Goal: Task Accomplishment & Management: Manage account settings

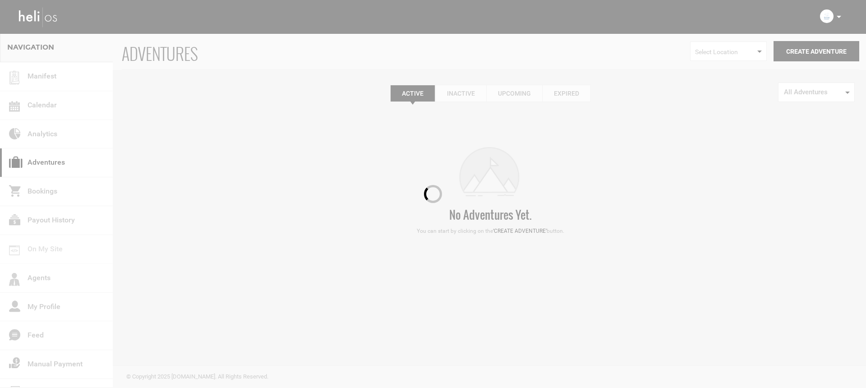
drag, startPoint x: 850, startPoint y: 22, endPoint x: 846, endPoint y: 18, distance: 5.4
click at [848, 21] on div at bounding box center [433, 194] width 866 height 388
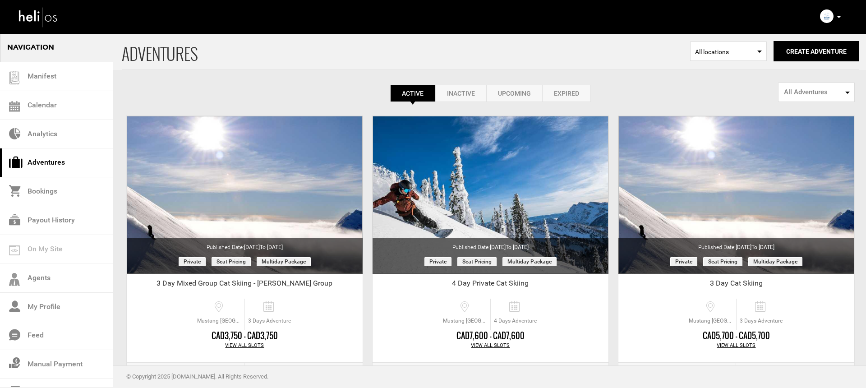
click at [838, 14] on div "Complete Your Profile Account Settings Change Password Logout" at bounding box center [832, 17] width 32 height 18
click at [832, 16] on icon at bounding box center [832, 17] width 5 height 2
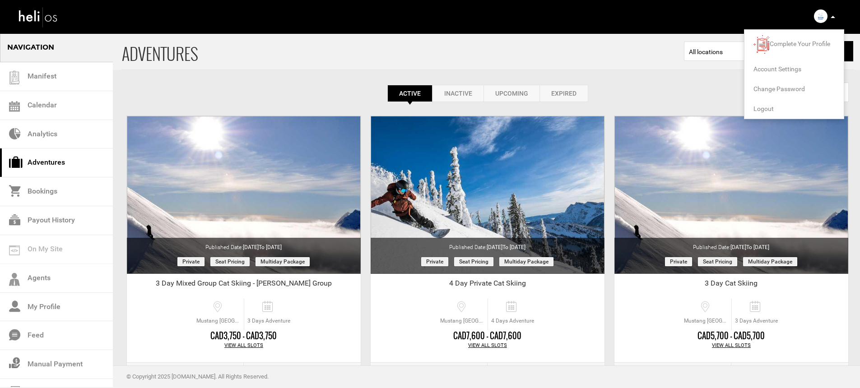
click at [761, 110] on span "Logout" at bounding box center [763, 108] width 20 height 7
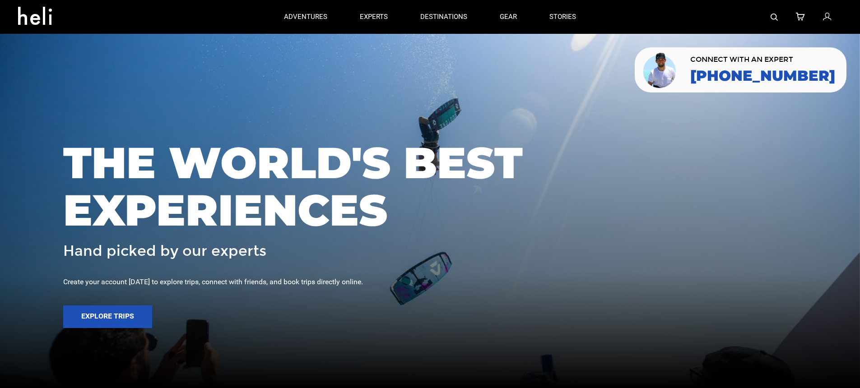
click at [773, 16] on img at bounding box center [773, 17] width 7 height 7
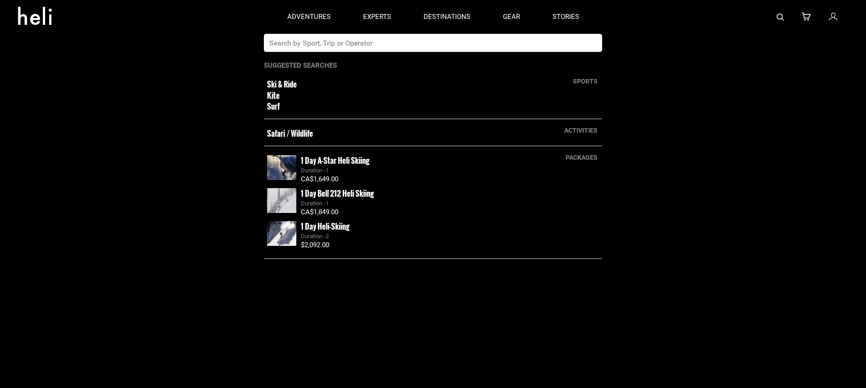
click at [376, 42] on input "text" at bounding box center [424, 43] width 320 height 18
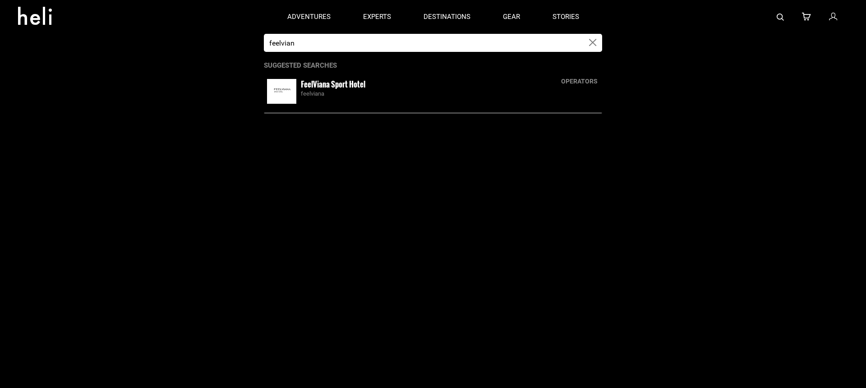
type input "feelvian"
click at [379, 84] on div "FeelViana Sport Hotel feelviana" at bounding box center [450, 88] width 298 height 19
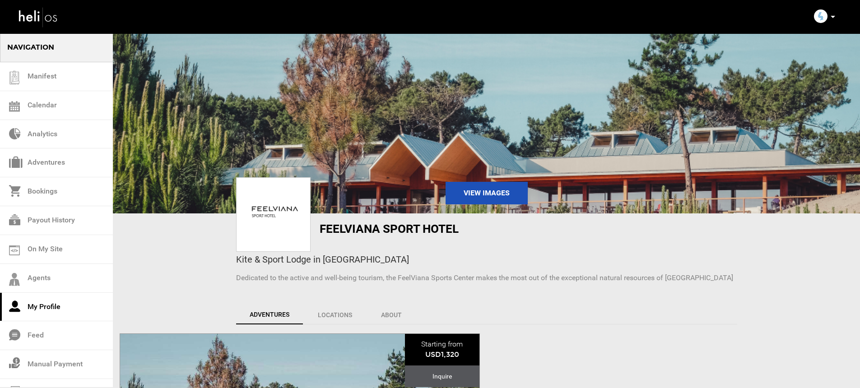
scroll to position [150, 0]
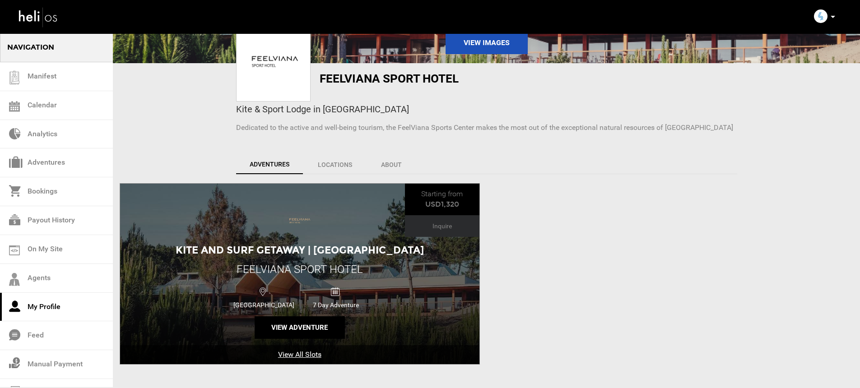
click at [315, 222] on img at bounding box center [299, 221] width 47 height 36
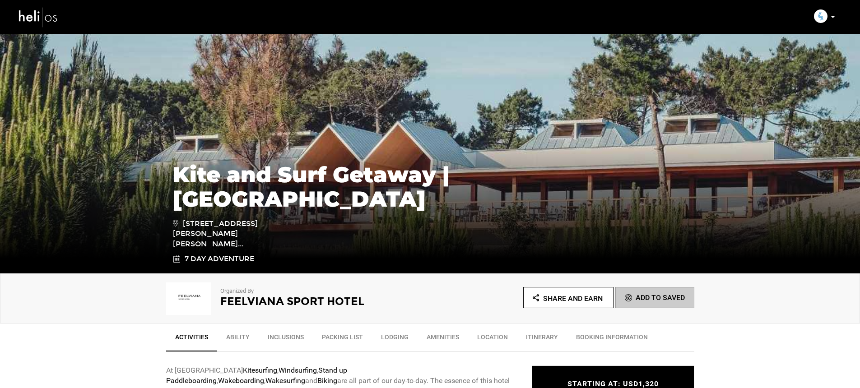
scroll to position [58, 0]
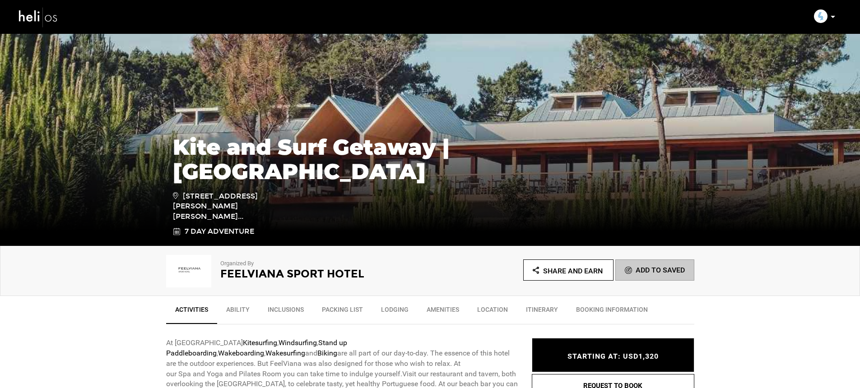
click at [568, 273] on span "Share and Earn" at bounding box center [573, 271] width 60 height 9
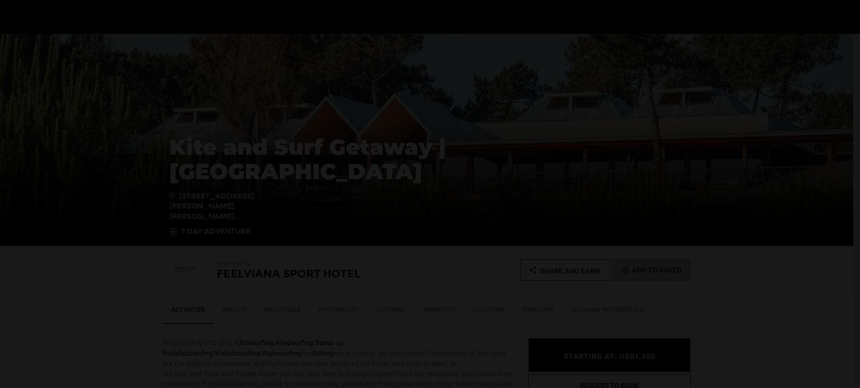
click at [562, 267] on div at bounding box center [430, 194] width 860 height 388
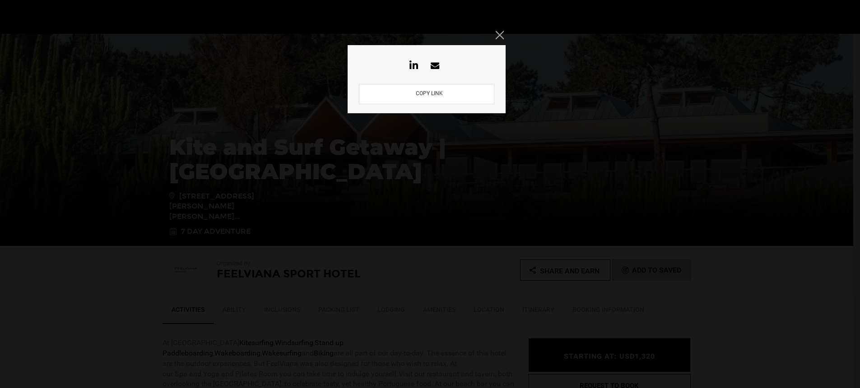
click at [426, 92] on button "COPY LINK" at bounding box center [429, 94] width 32 height 9
click at [502, 33] on icon "Close" at bounding box center [500, 35] width 8 height 8
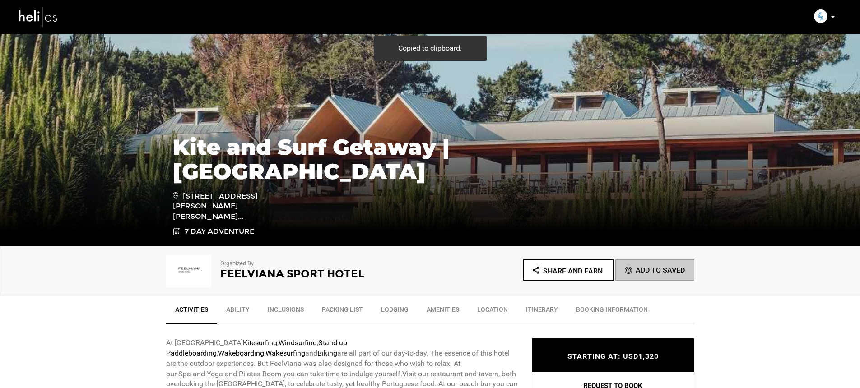
click at [832, 17] on p at bounding box center [831, 17] width 5 height 10
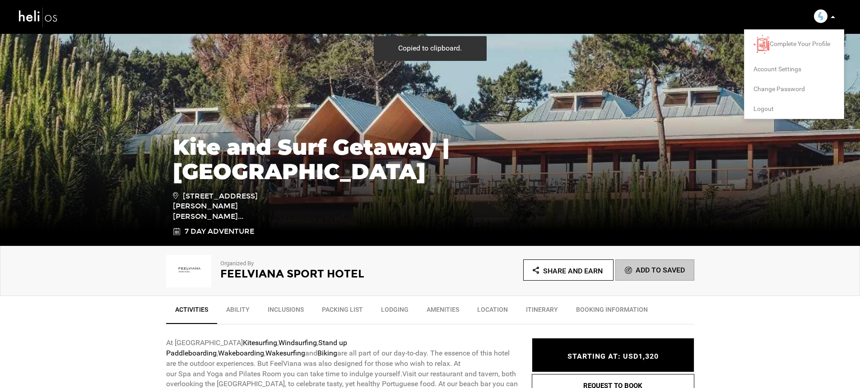
click at [770, 109] on span "Logout" at bounding box center [763, 108] width 20 height 7
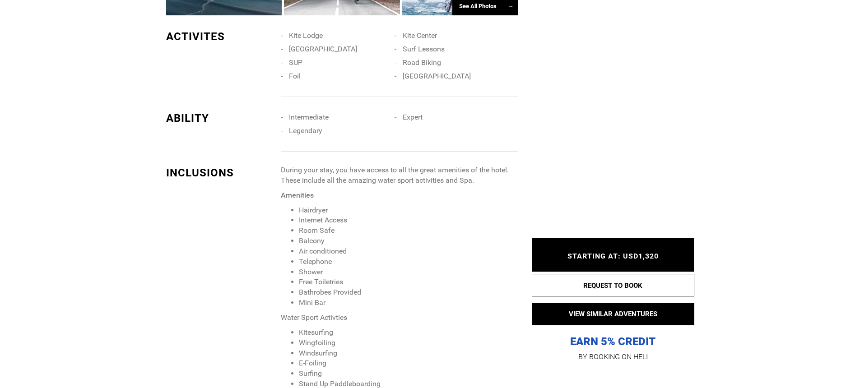
scroll to position [1165, 0]
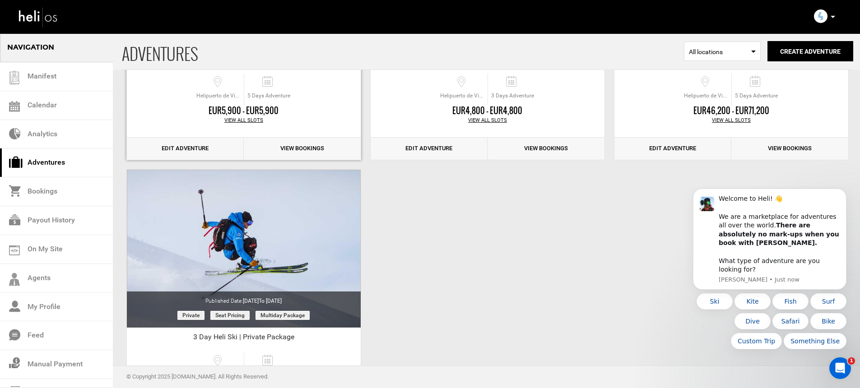
click at [238, 121] on div "View All Slots" at bounding box center [244, 120] width 234 height 7
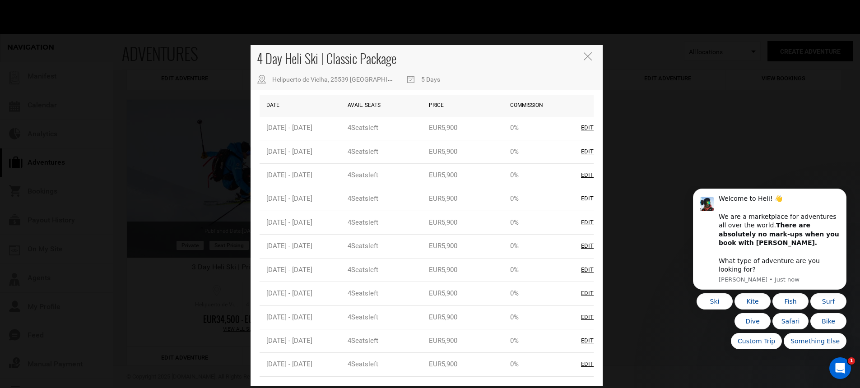
scroll to position [317, 0]
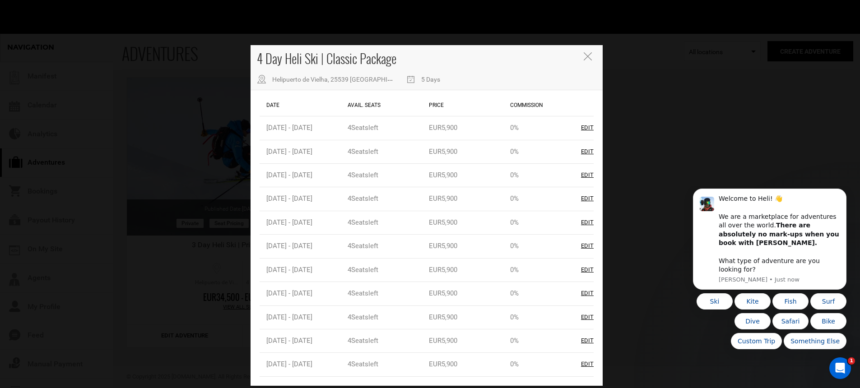
click at [592, 57] on button "Close" at bounding box center [589, 56] width 10 height 9
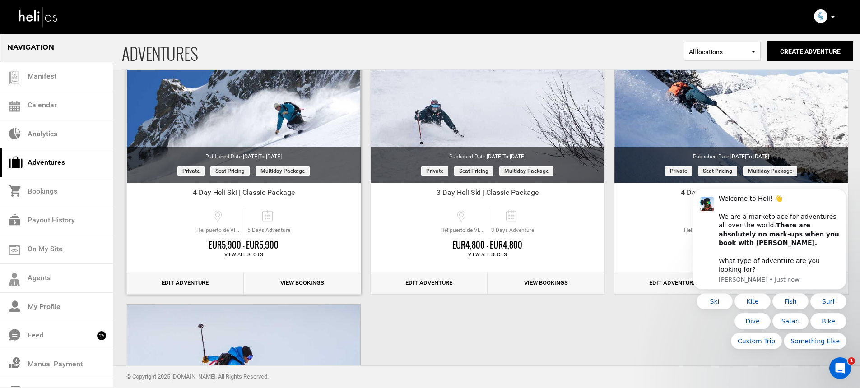
scroll to position [70, 0]
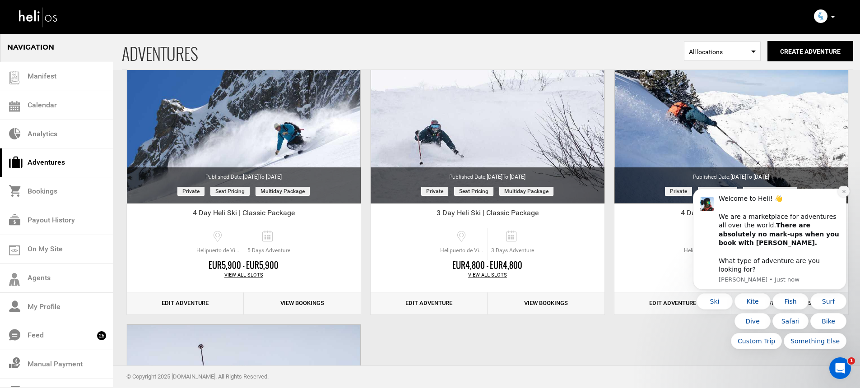
click at [839, 197] on button "Dismiss notification" at bounding box center [844, 191] width 12 height 12
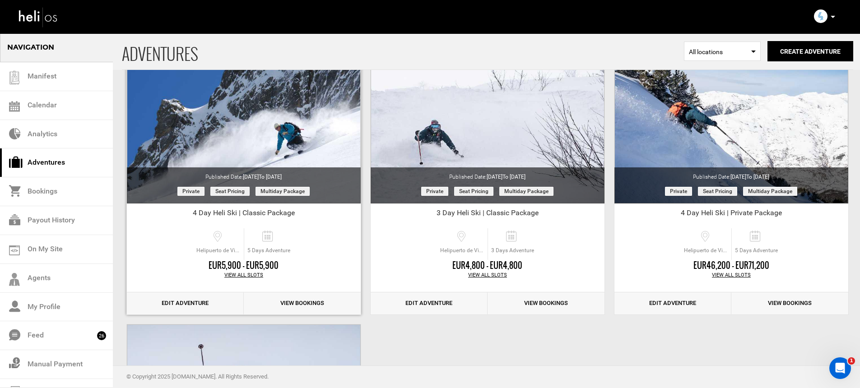
scroll to position [65, 0]
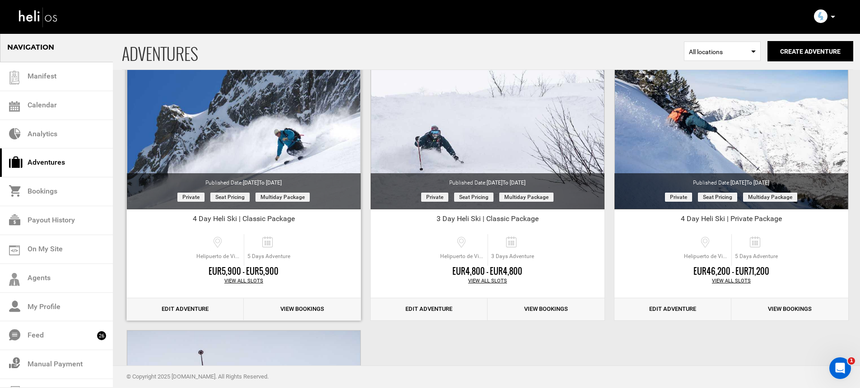
click at [243, 278] on div "View All Slots" at bounding box center [244, 281] width 234 height 7
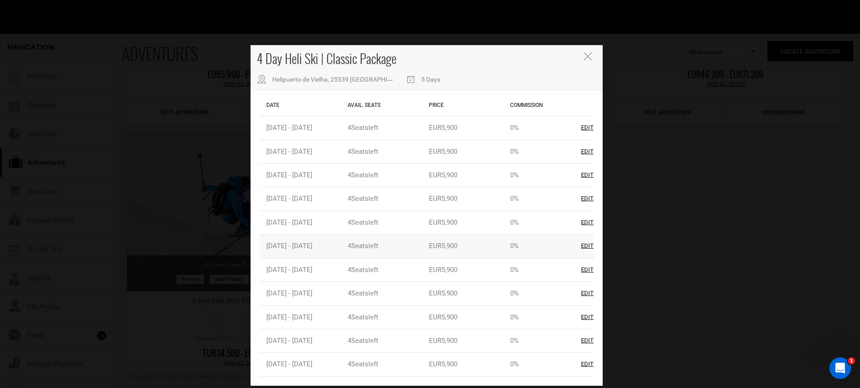
scroll to position [317, 0]
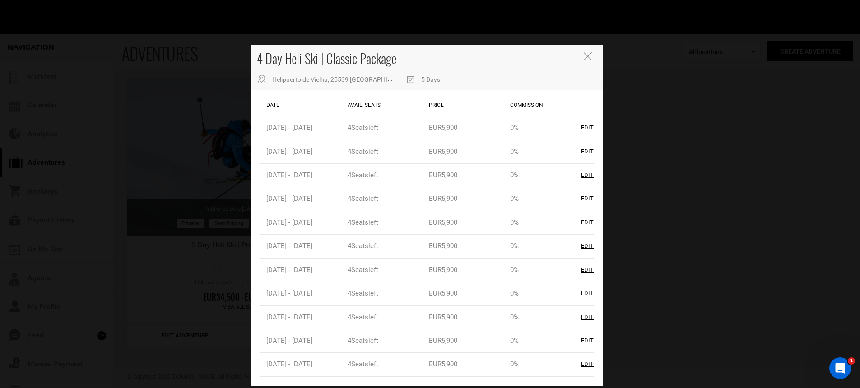
click at [700, 253] on div "4 Day Heli Ski | Classic Package Helipuerto de Vielha, 25539 Betrén, Lleida, Sp…" at bounding box center [430, 194] width 860 height 388
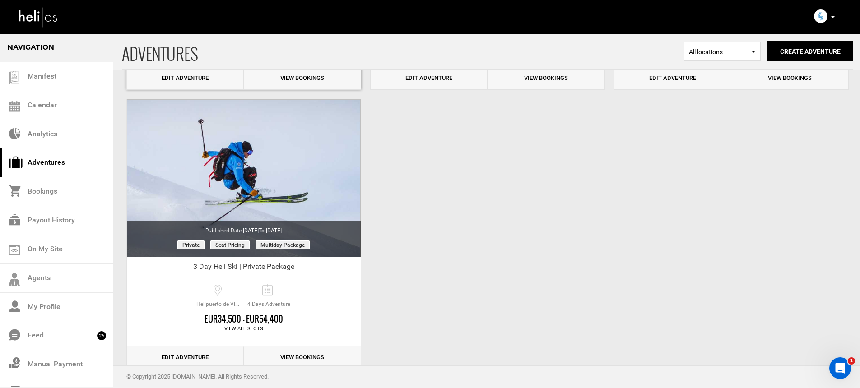
scroll to position [119, 0]
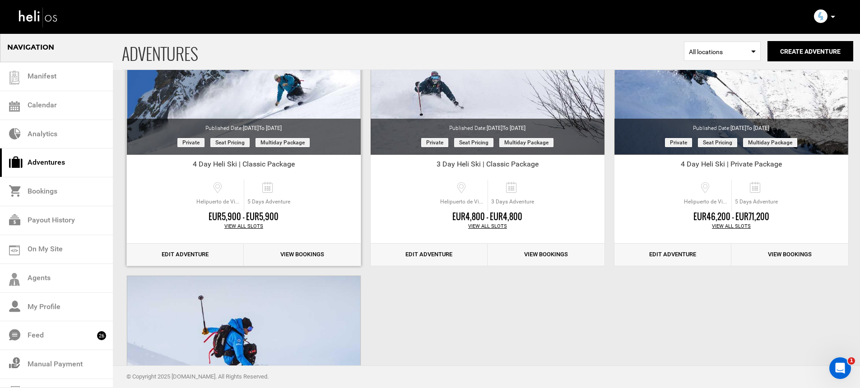
click at [196, 252] on link "Edit Adventure" at bounding box center [185, 255] width 117 height 22
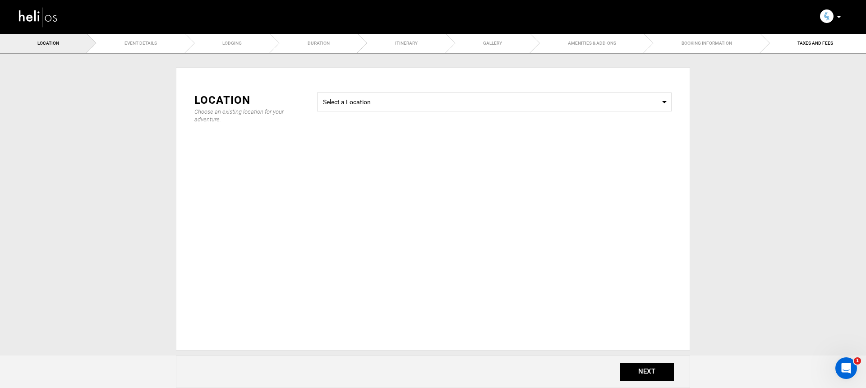
type input "4 Day Heli Ski | Classic Package"
checkbox input "true"
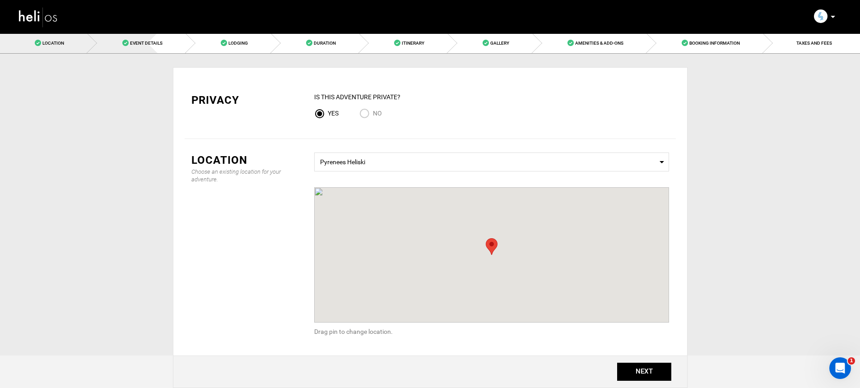
click at [145, 46] on link "Event Details" at bounding box center [137, 43] width 98 height 20
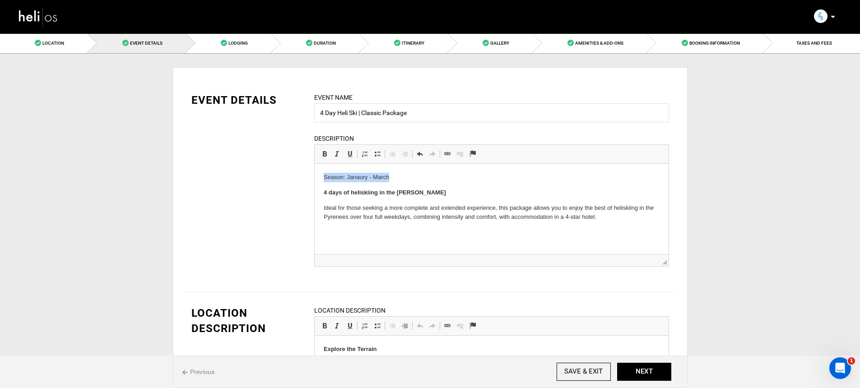
drag, startPoint x: 394, startPoint y: 179, endPoint x: 615, endPoint y: 334, distance: 269.8
click at [314, 172] on html "Season: Janaury - March 4 days of heliskiing in the Val d’Aran Ideal for those …" at bounding box center [491, 197] width 354 height 67
click at [320, 155] on link "Bold Keyboard shortcut Command+B" at bounding box center [324, 154] width 13 height 12
click at [278, 182] on div "EVENT DETAILS Event Name 4 Day Heli Ski | Classic Package Event name can not be…" at bounding box center [430, 185] width 491 height 185
click at [279, 222] on div "EVENT DETAILS Event Name 4 Day Heli Ski | Classic Package Event name can not be…" at bounding box center [430, 185] width 491 height 185
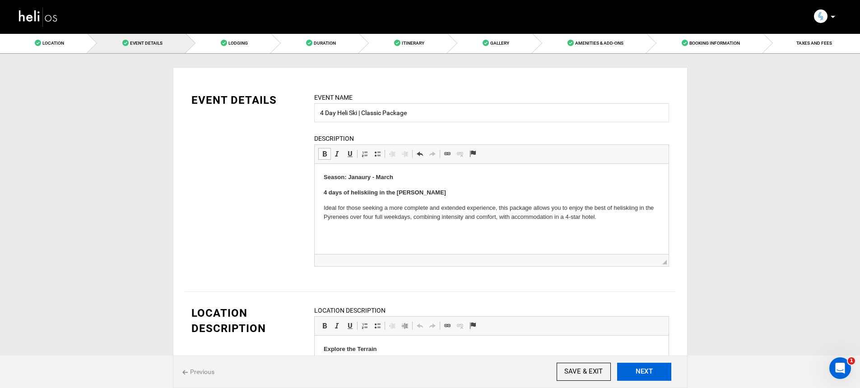
click at [644, 366] on button "NEXT" at bounding box center [644, 372] width 54 height 18
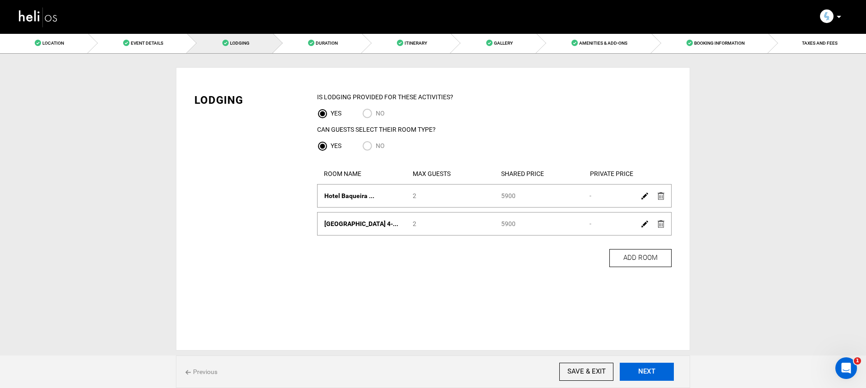
click at [662, 380] on button "NEXT" at bounding box center [647, 372] width 54 height 18
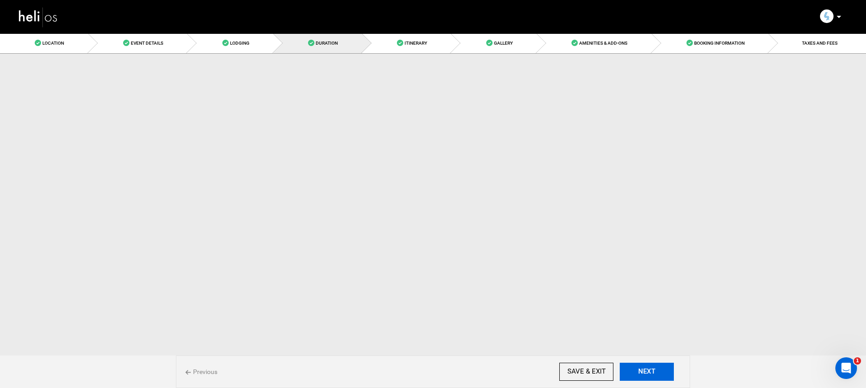
click at [662, 380] on button "NEXT" at bounding box center [647, 372] width 54 height 18
click at [662, 380] on button "NEXT" at bounding box center [644, 372] width 54 height 18
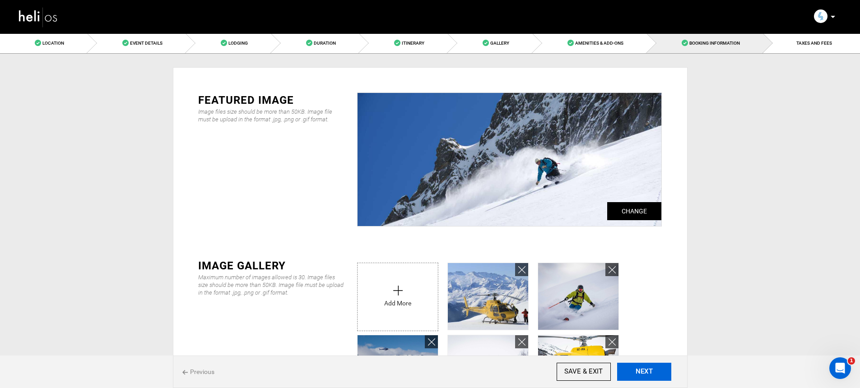
click at [658, 376] on button "NEXT" at bounding box center [644, 372] width 54 height 18
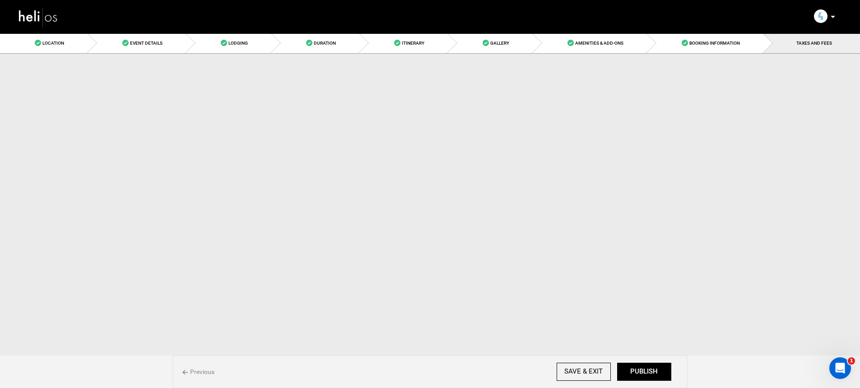
click at [658, 382] on div "Previous SAVE & EXIT NEXT PUBLISH" at bounding box center [430, 372] width 514 height 32
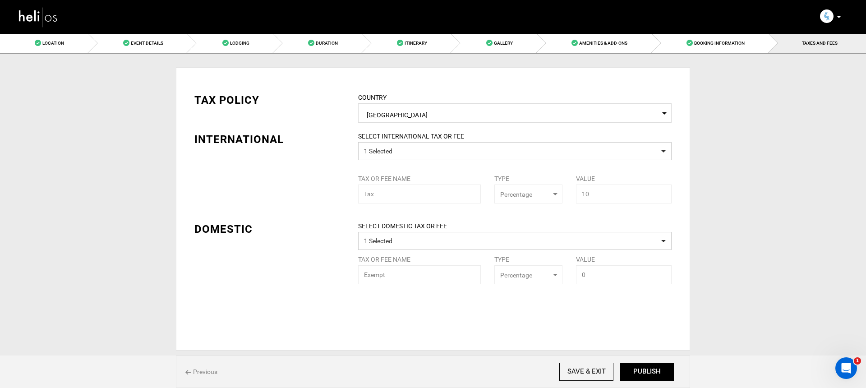
click at [657, 381] on div "Previous SAVE & EXIT NEXT PUBLISH" at bounding box center [433, 372] width 514 height 32
click at [655, 378] on button "PUBLISH" at bounding box center [647, 372] width 54 height 18
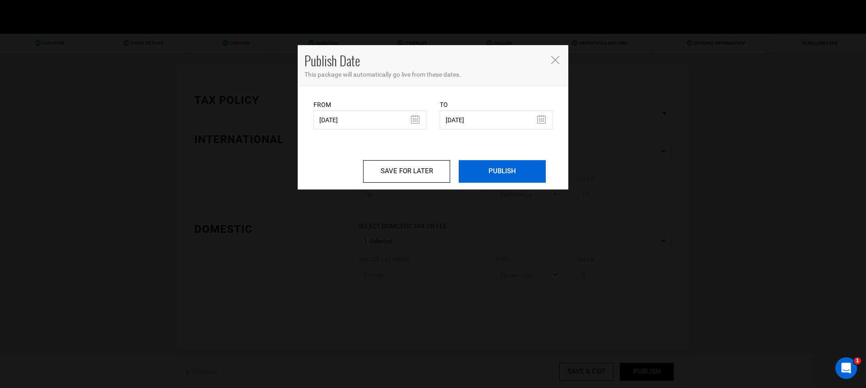
click at [504, 179] on input "PUBLISH" at bounding box center [502, 171] width 87 height 23
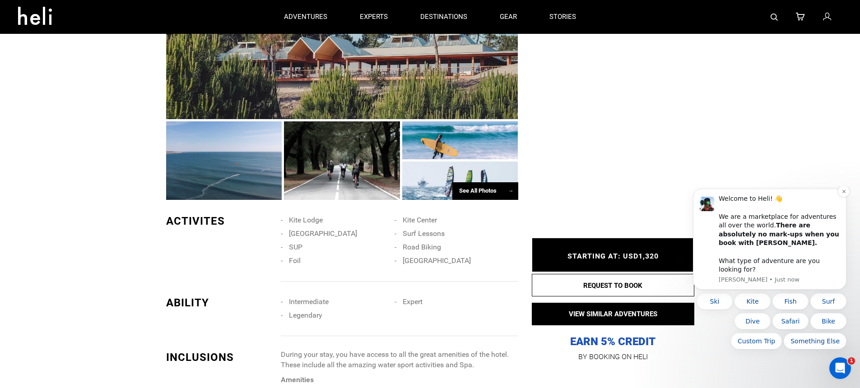
scroll to position [690, 0]
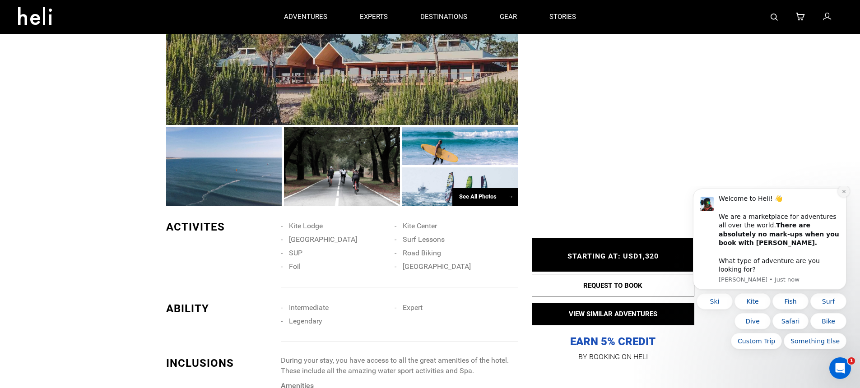
click at [840, 197] on button "Dismiss notification" at bounding box center [844, 191] width 12 height 12
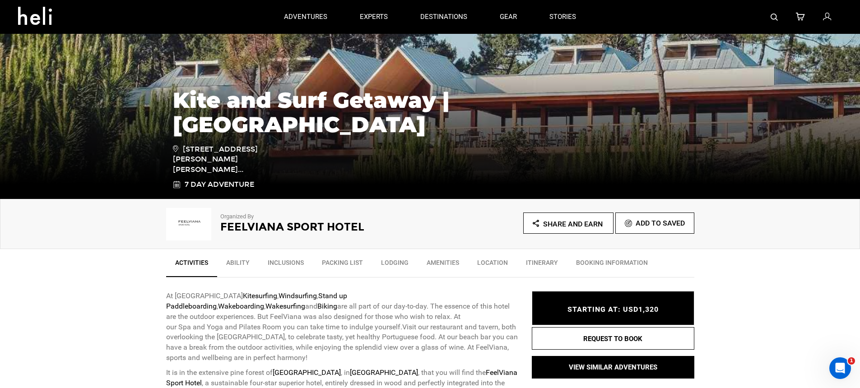
scroll to position [0, 0]
